Goal: Check status: Check status

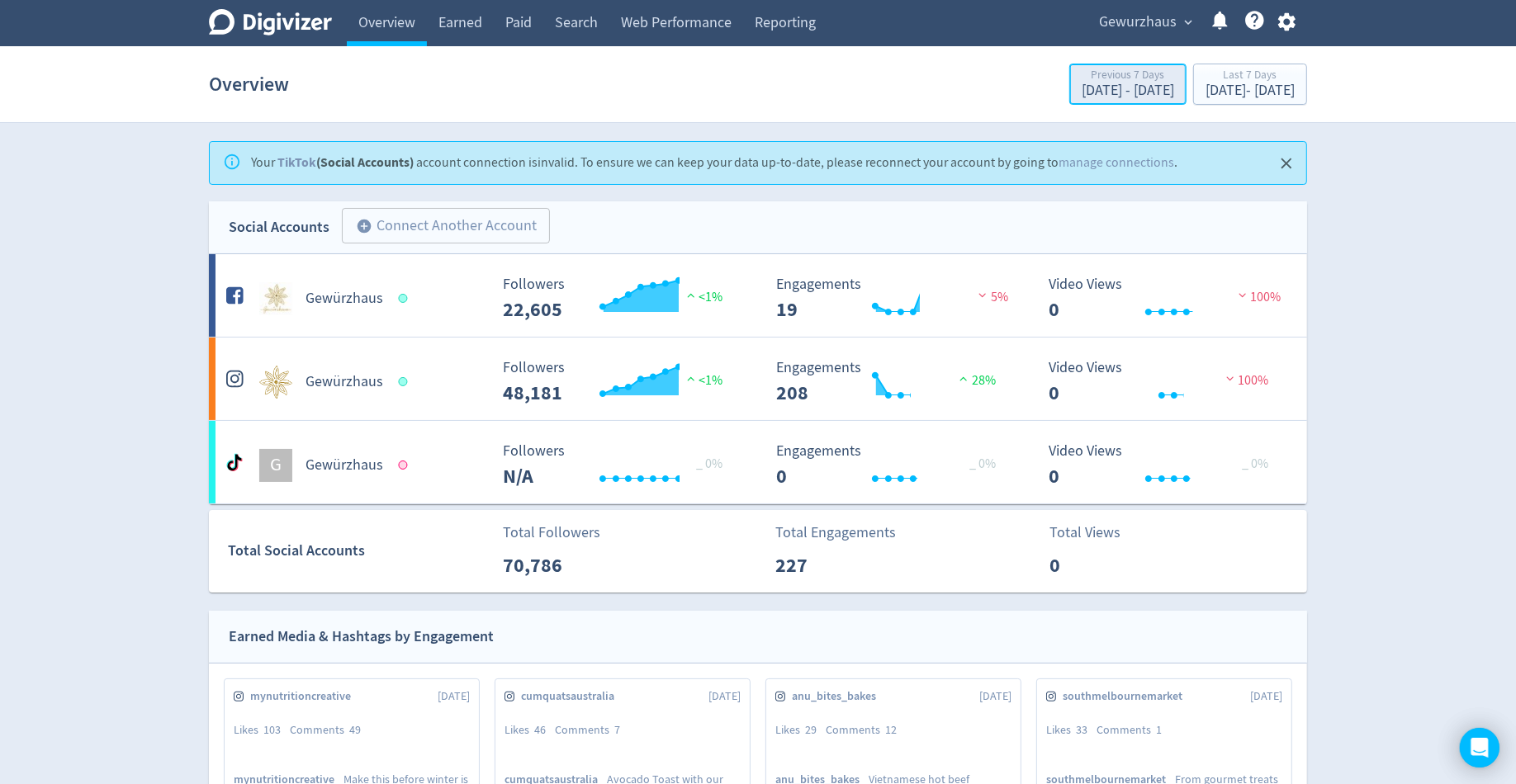
click at [1082, 94] on div "[DATE] - [DATE]" at bounding box center [1128, 91] width 93 height 15
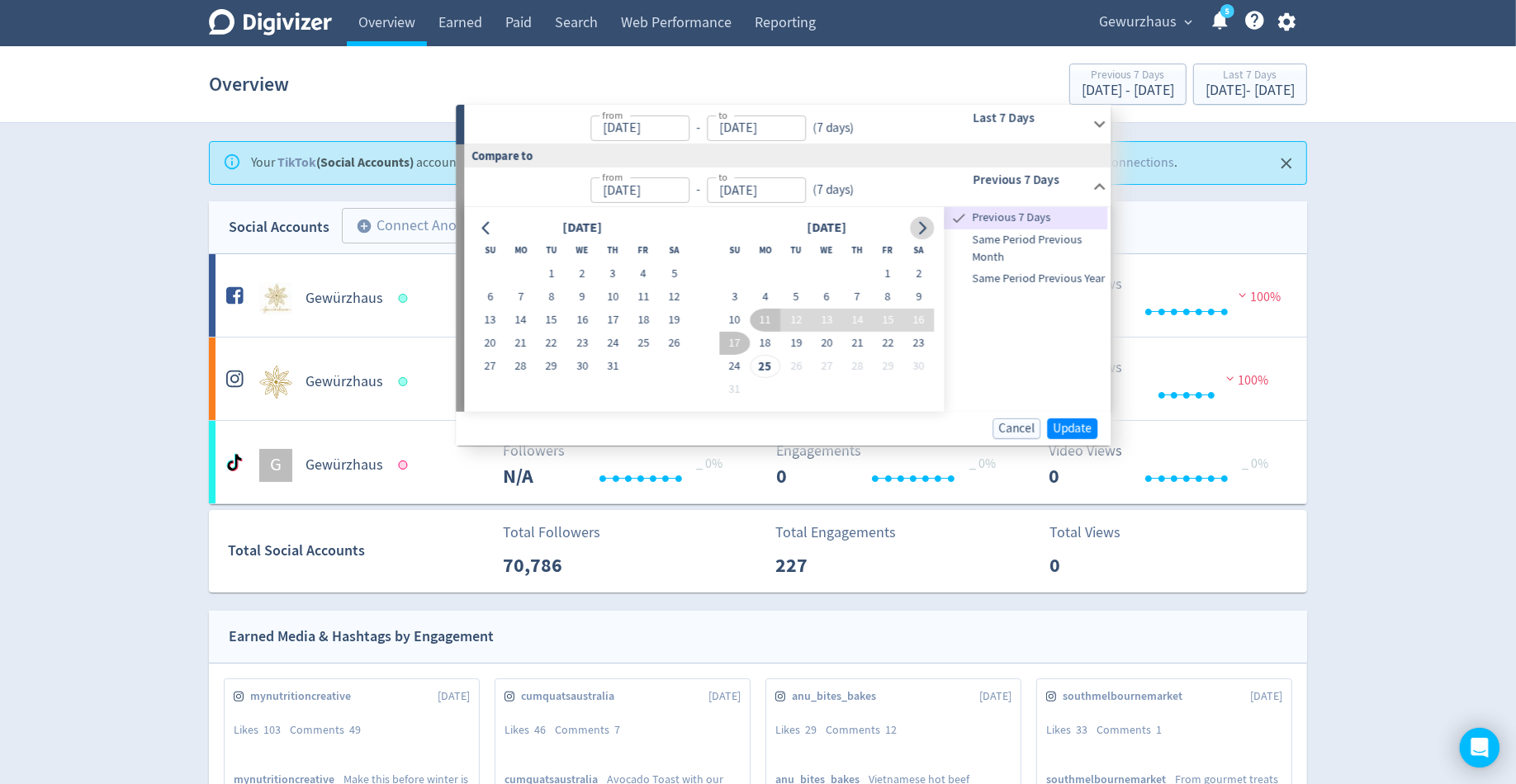
click at [919, 224] on icon "Go to next month" at bounding box center [922, 227] width 13 height 13
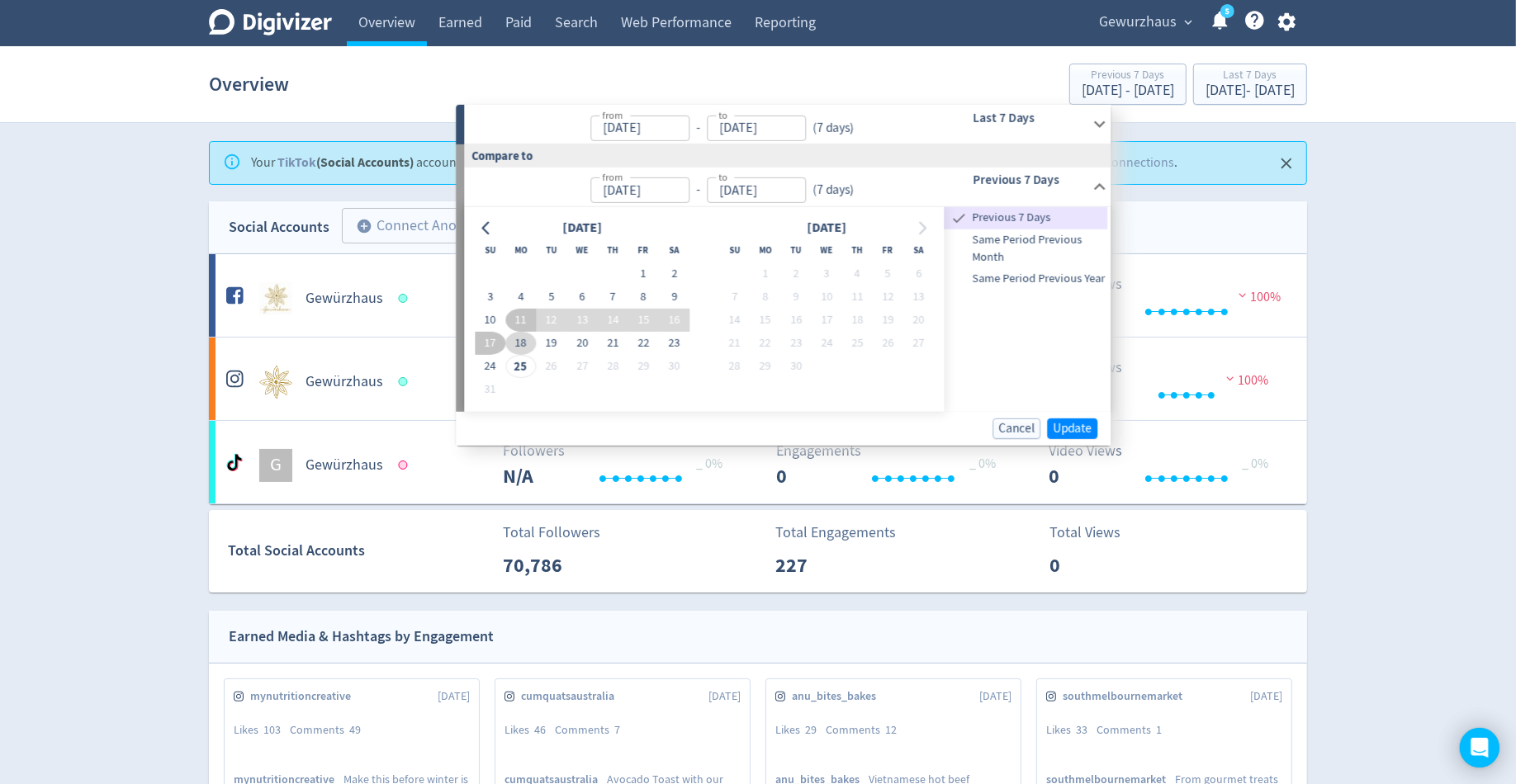
click at [518, 332] on button "18" at bounding box center [520, 343] width 30 height 23
type input "[DATE]"
click at [494, 359] on button "24" at bounding box center [490, 366] width 30 height 23
type input "[DATE]"
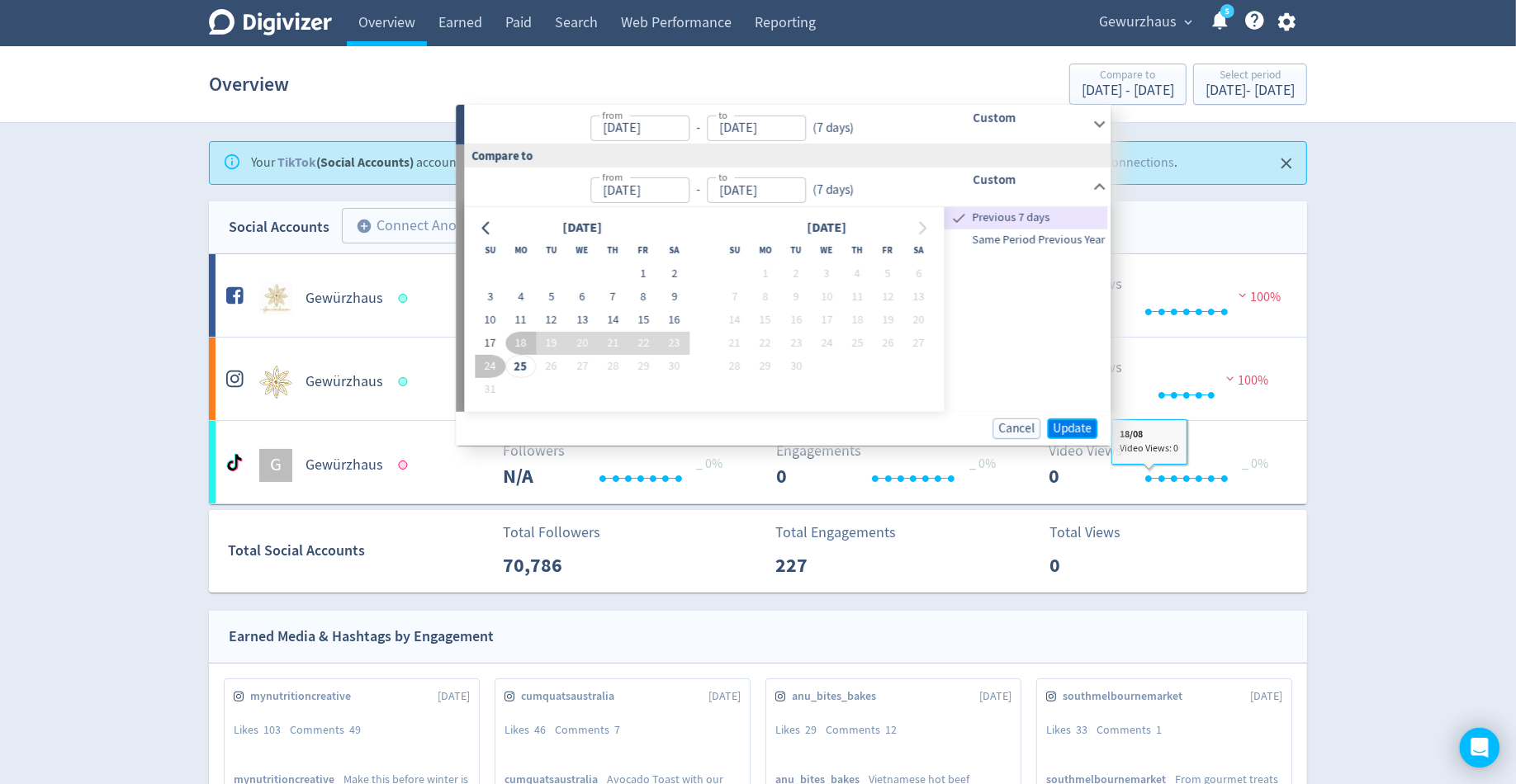
click at [1075, 423] on span "Update" at bounding box center [1072, 427] width 39 height 12
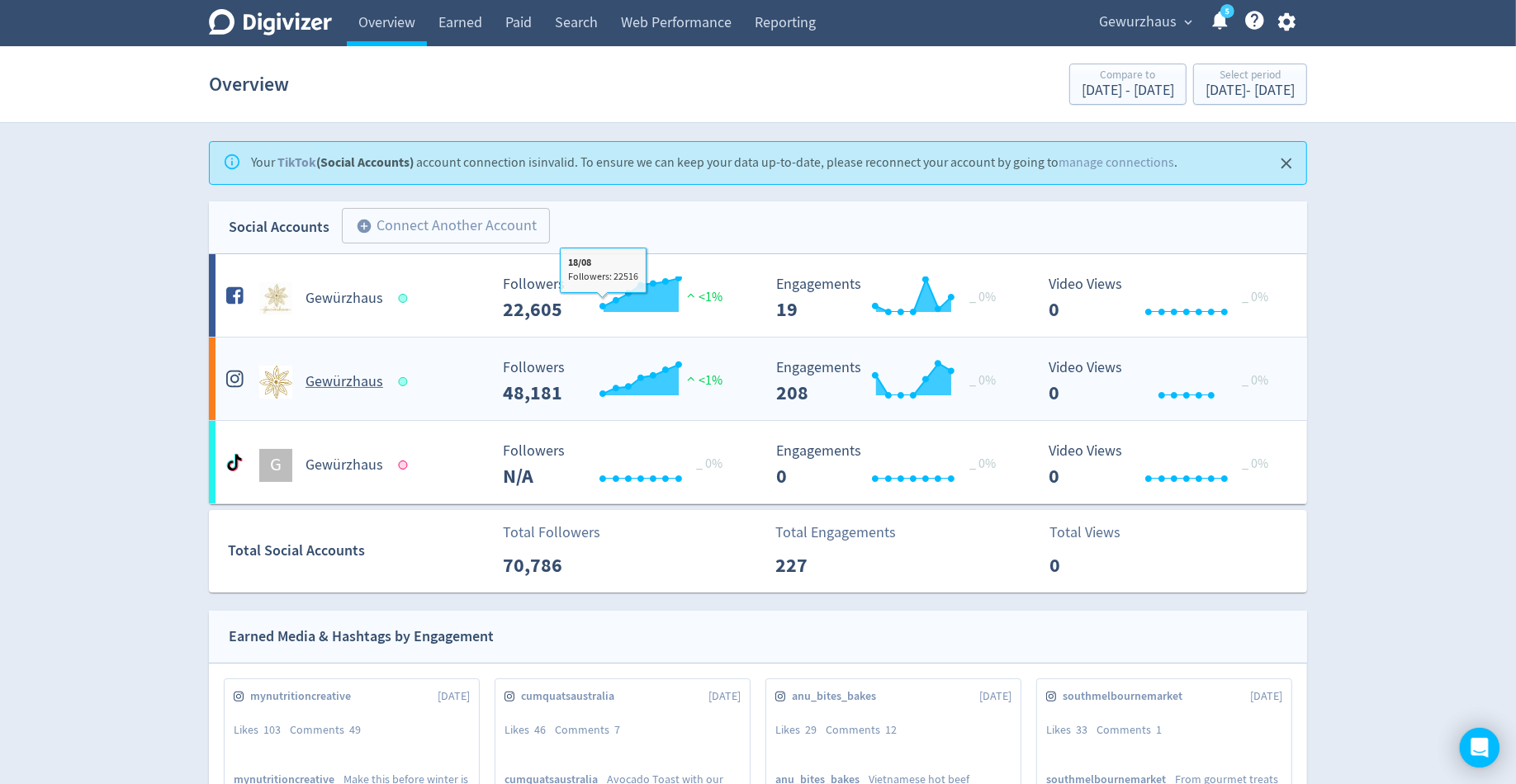
click at [336, 390] on h5 "Gewürzhaus" at bounding box center [345, 382] width 77 height 20
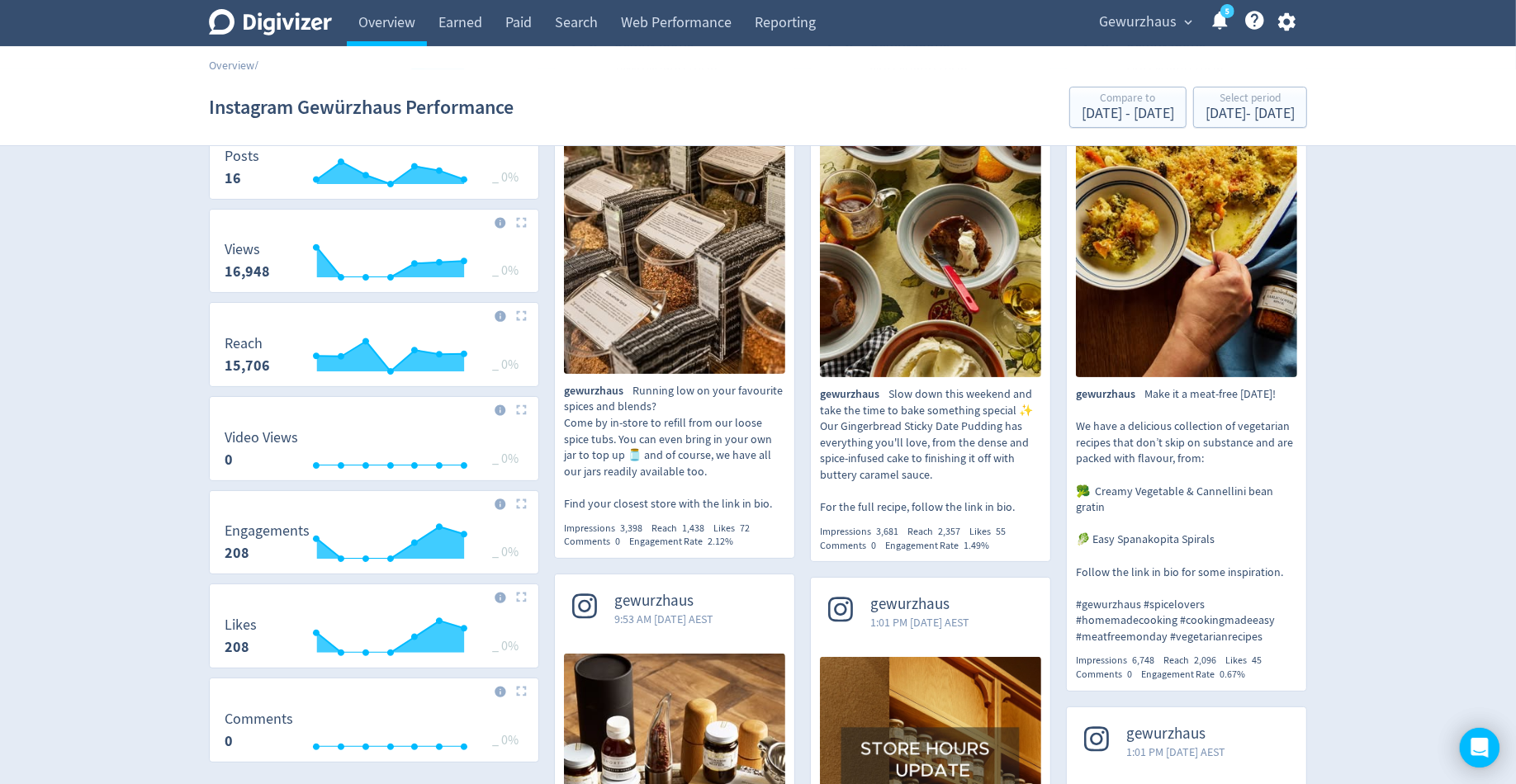
scroll to position [192, 0]
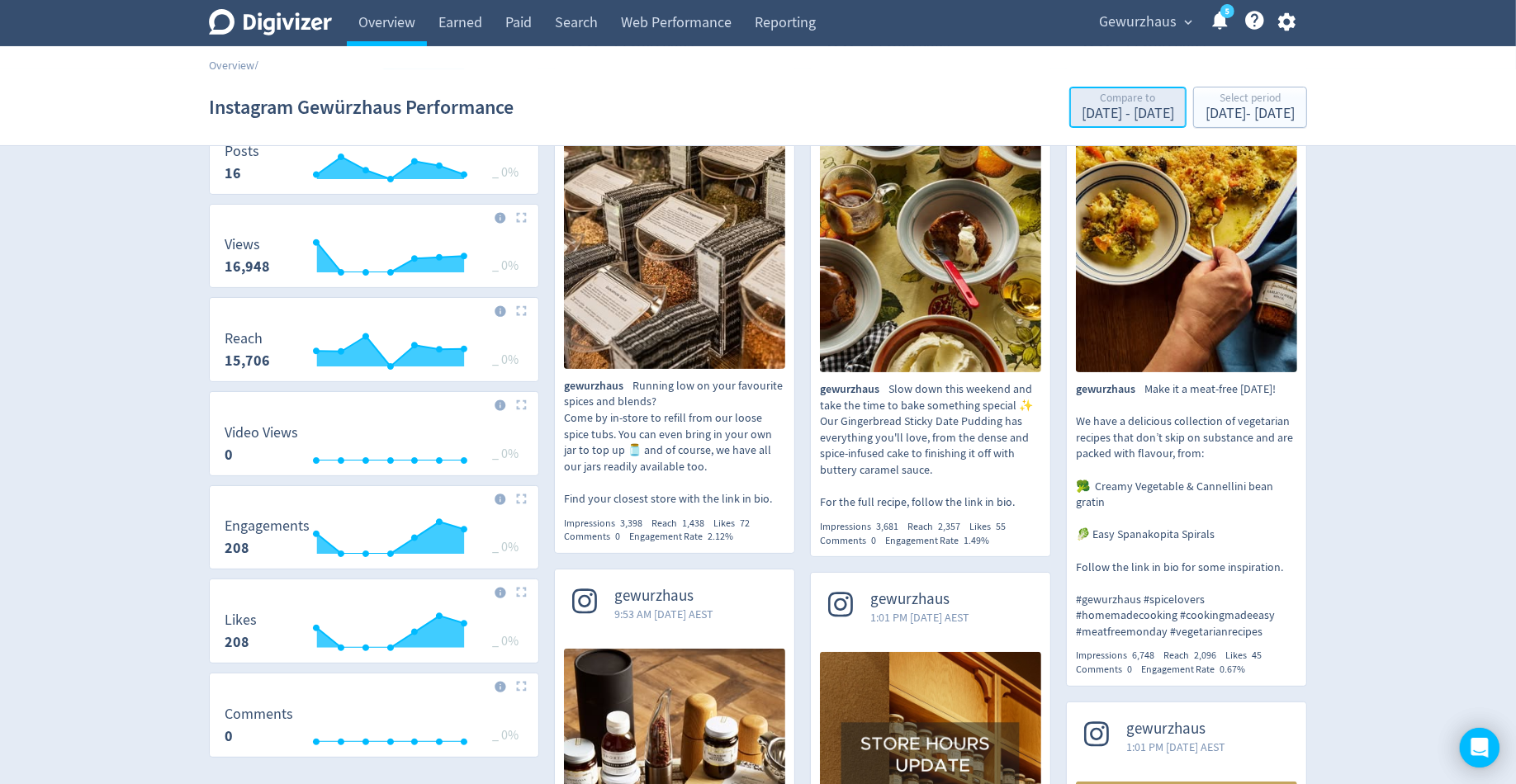
click at [1082, 109] on div "[DATE] - [DATE]" at bounding box center [1128, 114] width 93 height 15
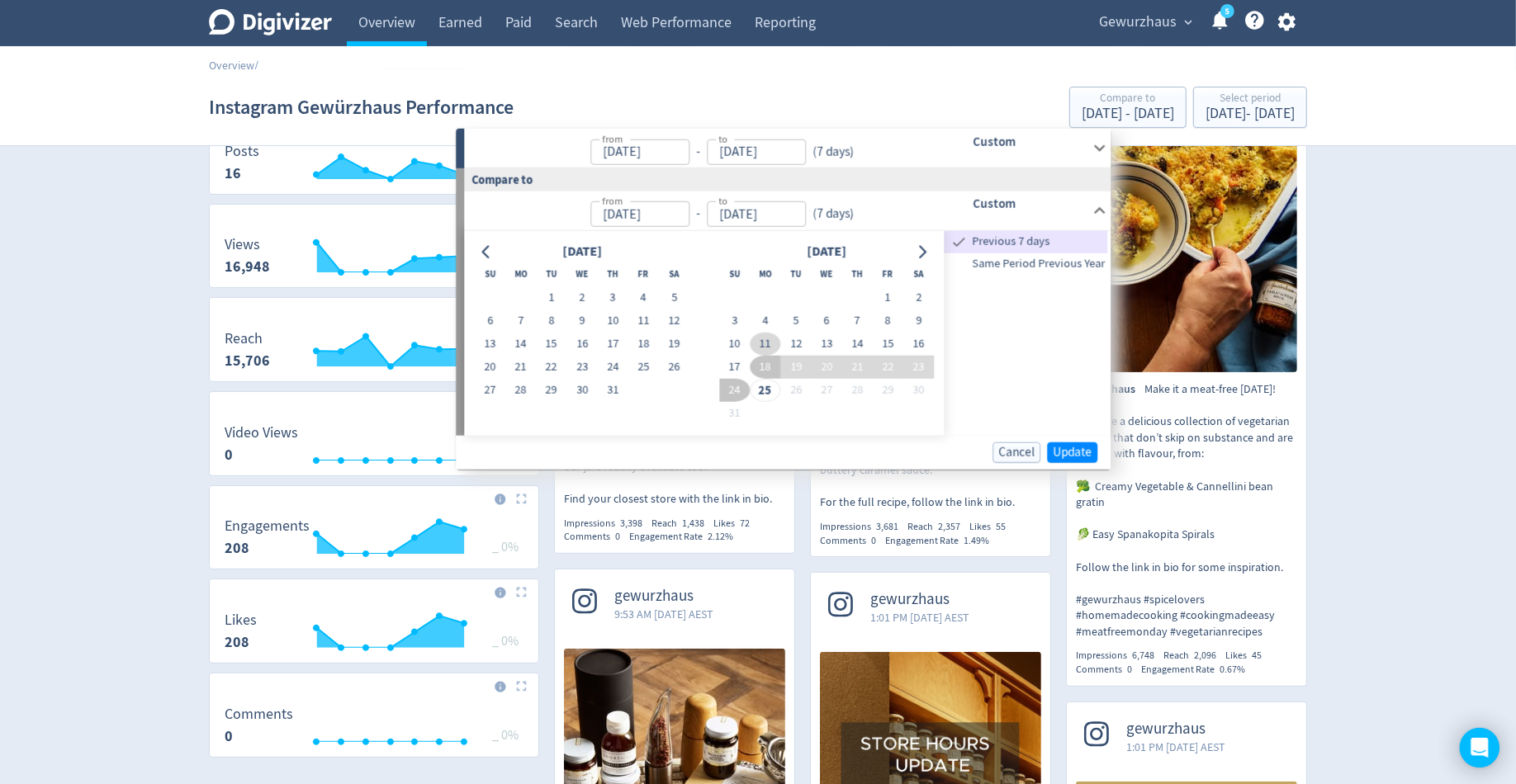
click at [763, 340] on button "11" at bounding box center [765, 344] width 30 height 23
type input "[DATE]"
click at [733, 364] on button "17" at bounding box center [734, 367] width 30 height 23
type input "[DATE]"
click at [1070, 445] on span "Update" at bounding box center [1072, 451] width 39 height 12
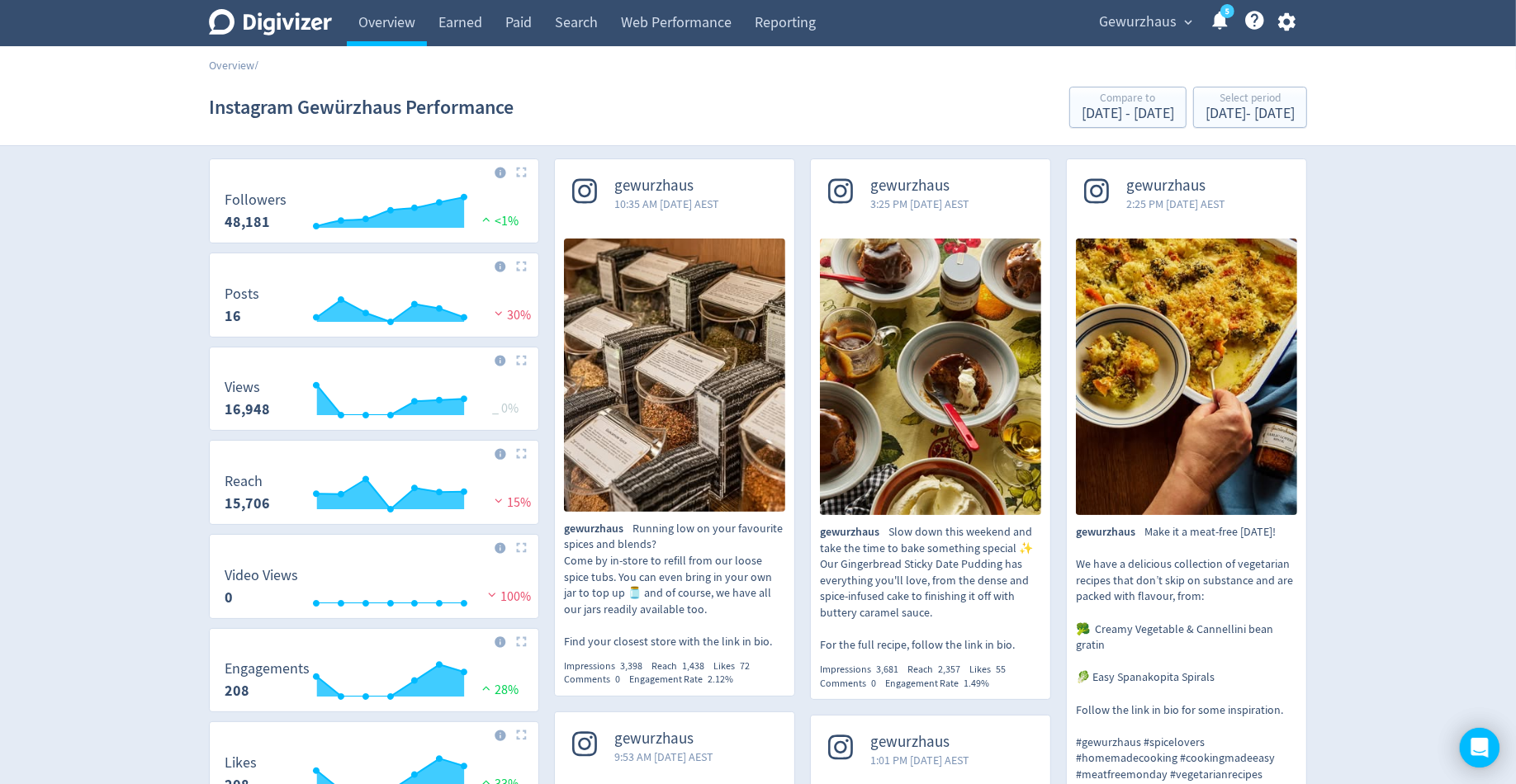
scroll to position [0, 0]
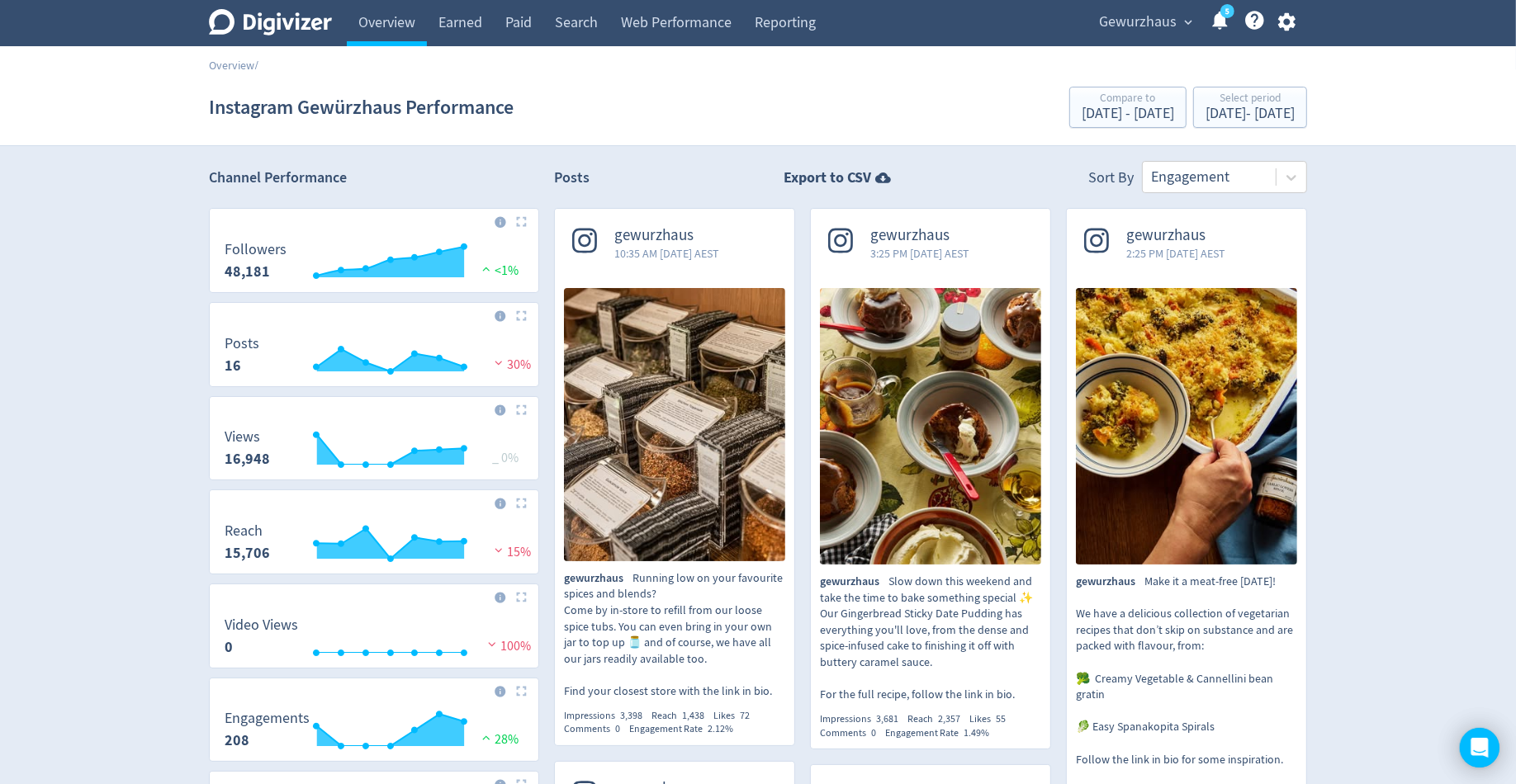
click at [1225, 18] on link "5" at bounding box center [1227, 10] width 14 height 14
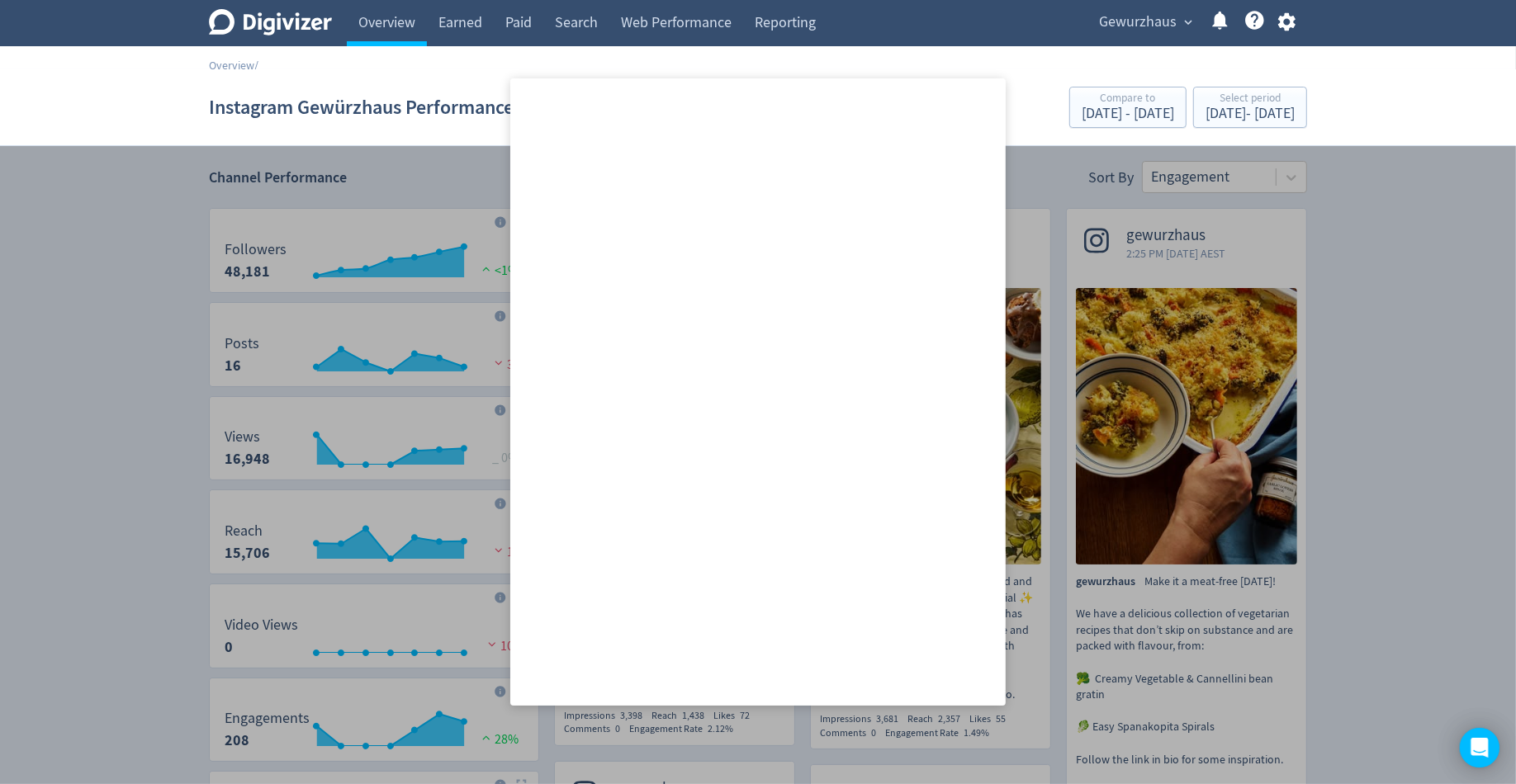
click at [1225, 20] on icon at bounding box center [1221, 21] width 23 height 23
